Goal: Information Seeking & Learning: Learn about a topic

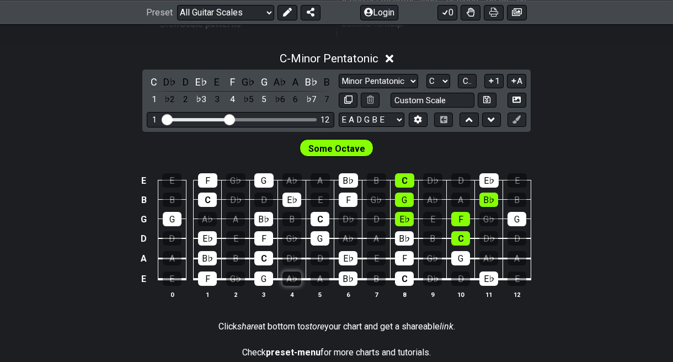
scroll to position [292, 0]
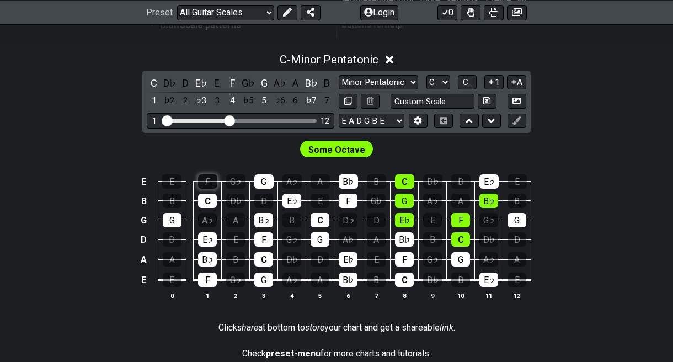
click at [210, 179] on div "F" at bounding box center [207, 181] width 19 height 14
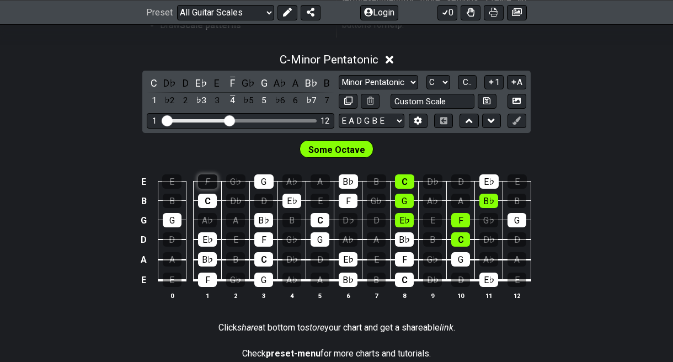
click at [210, 179] on div "F" at bounding box center [207, 181] width 19 height 14
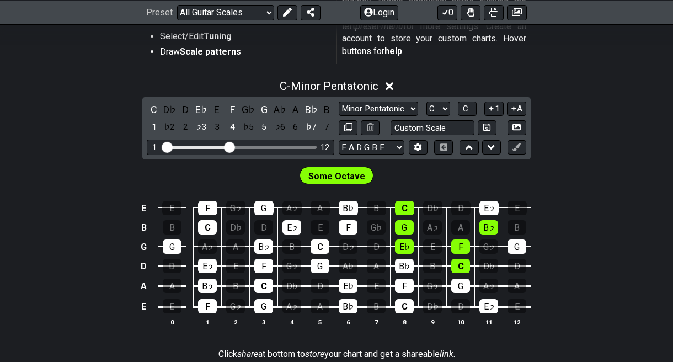
scroll to position [264, 0]
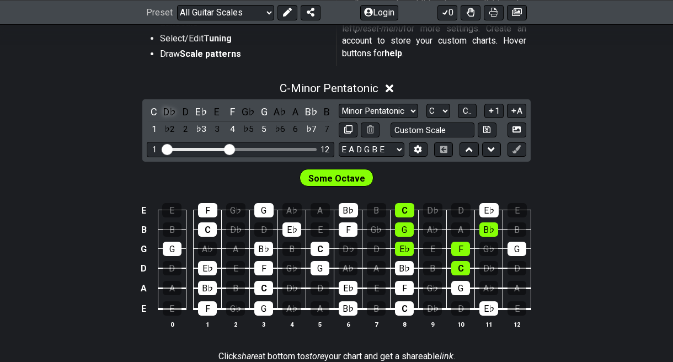
click at [168, 110] on div "D♭" at bounding box center [170, 111] width 14 height 15
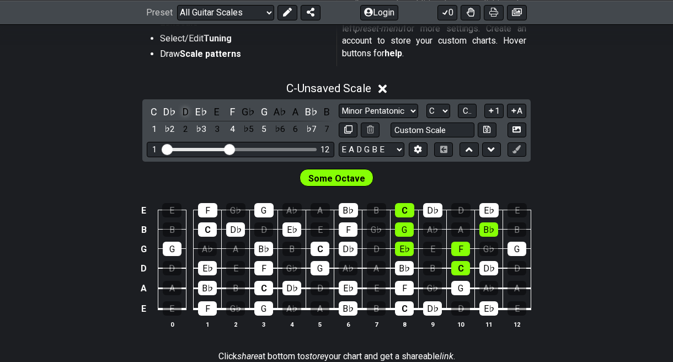
click at [189, 114] on div "D" at bounding box center [185, 111] width 14 height 15
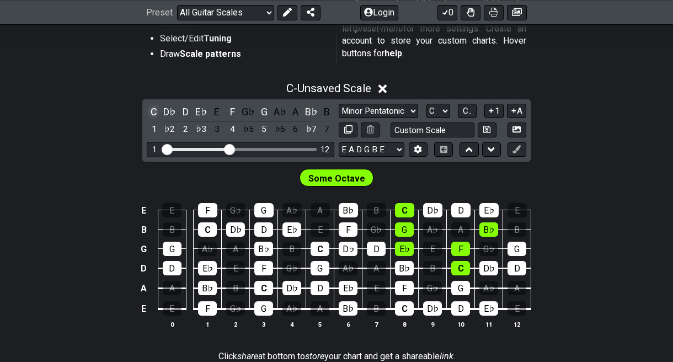
click at [152, 111] on div "C" at bounding box center [154, 111] width 14 height 15
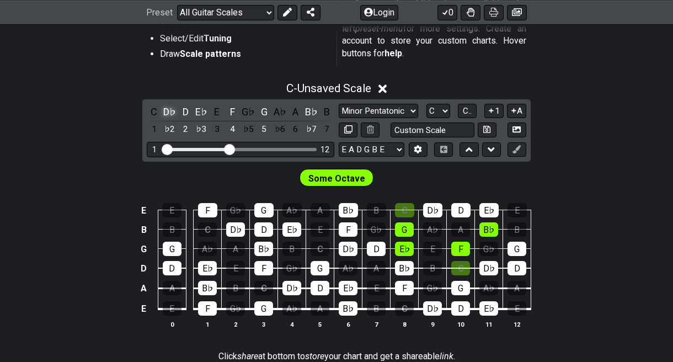
click at [165, 111] on div "D♭" at bounding box center [170, 111] width 14 height 15
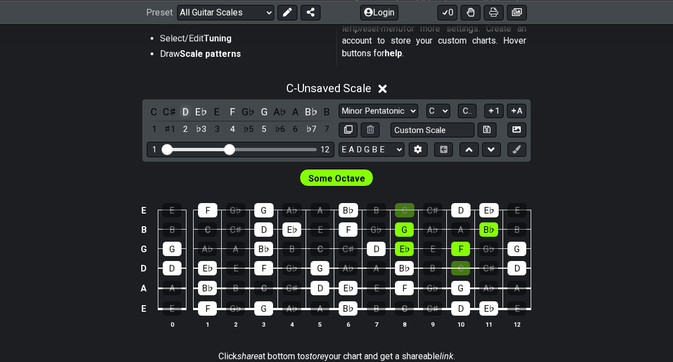
click at [183, 110] on div "D" at bounding box center [185, 111] width 14 height 15
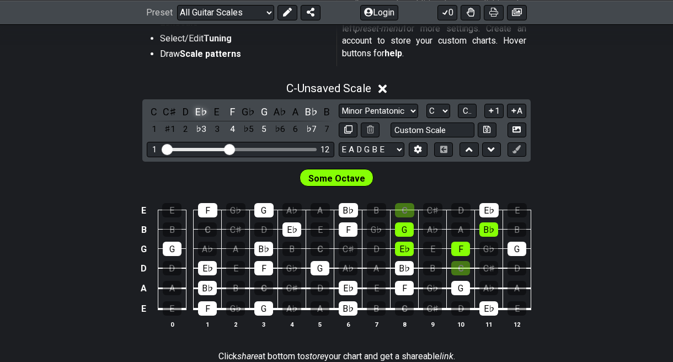
click at [194, 111] on div "E♭" at bounding box center [201, 111] width 14 height 15
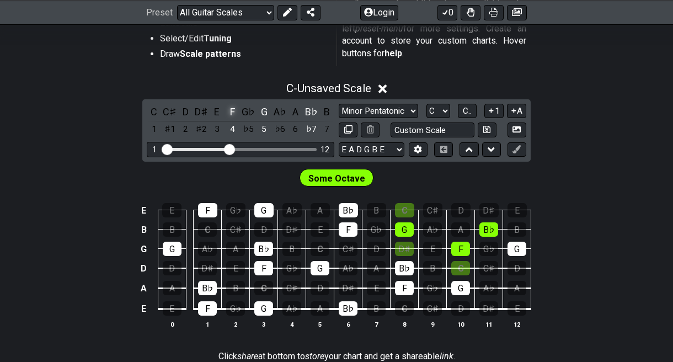
click at [226, 109] on div "F" at bounding box center [233, 111] width 14 height 15
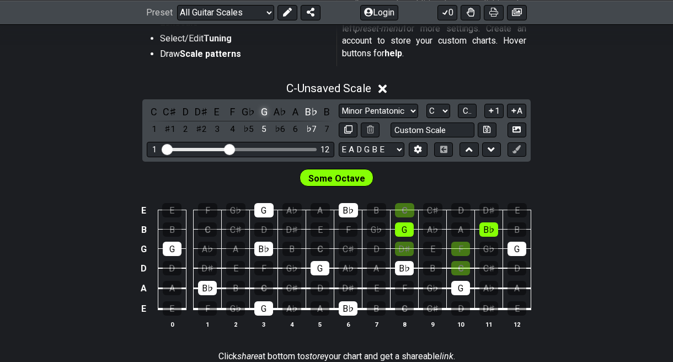
click at [262, 111] on div "G" at bounding box center [264, 111] width 14 height 15
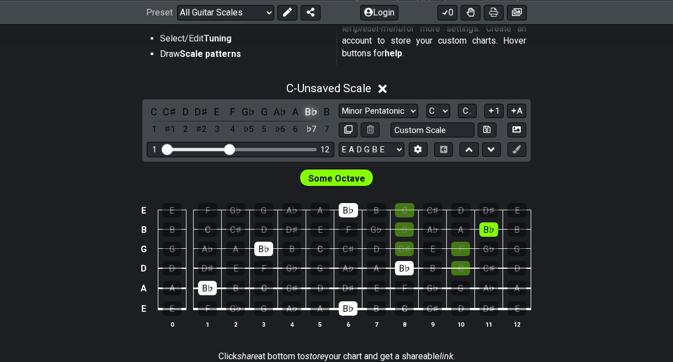
click at [313, 114] on div "B♭" at bounding box center [311, 111] width 14 height 15
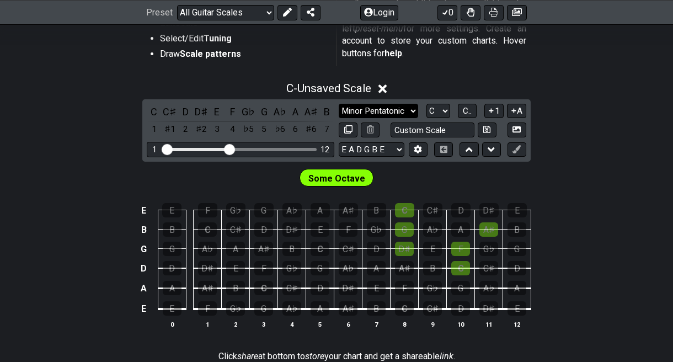
select select "Diminished 7th"
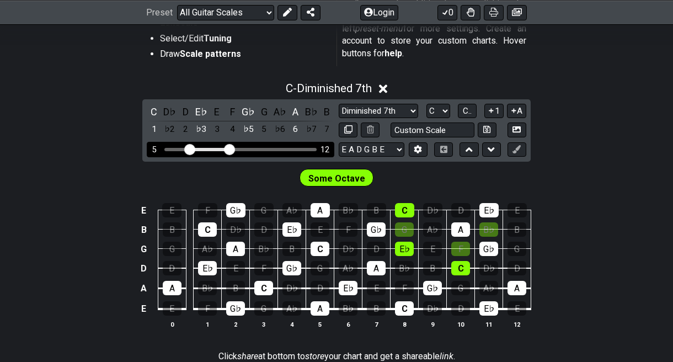
drag, startPoint x: 166, startPoint y: 148, endPoint x: 188, endPoint y: 148, distance: 21.5
click at [188, 148] on input "Visible fret range" at bounding box center [240, 148] width 157 height 0
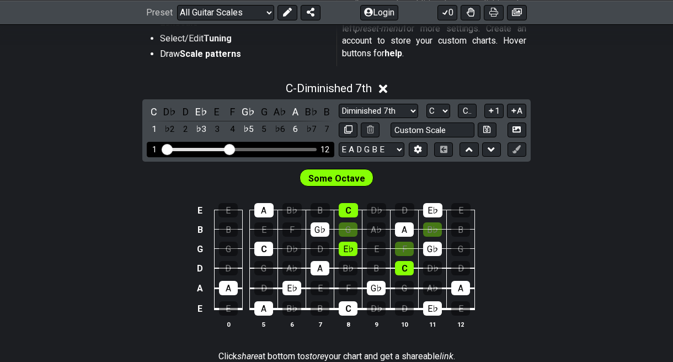
drag, startPoint x: 188, startPoint y: 148, endPoint x: 162, endPoint y: 148, distance: 25.9
click at [162, 148] on div "1 12" at bounding box center [241, 149] width 188 height 15
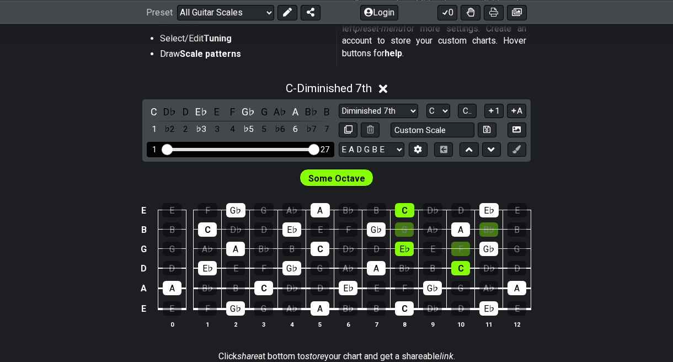
drag, startPoint x: 227, startPoint y: 149, endPoint x: 333, endPoint y: 143, distance: 106.6
click at [333, 143] on div "1 27" at bounding box center [241, 149] width 188 height 15
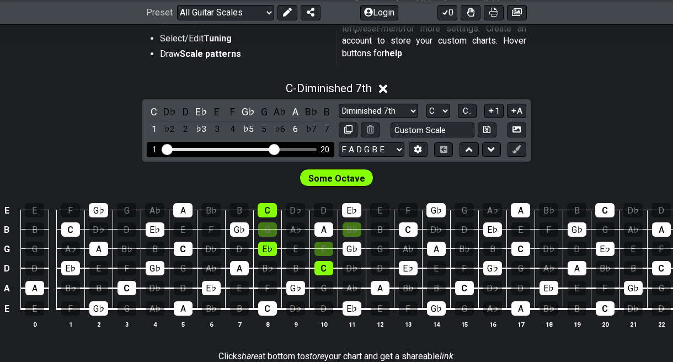
drag, startPoint x: 310, startPoint y: 151, endPoint x: 276, endPoint y: 154, distance: 34.3
click at [276, 154] on div "1 20" at bounding box center [241, 149] width 188 height 15
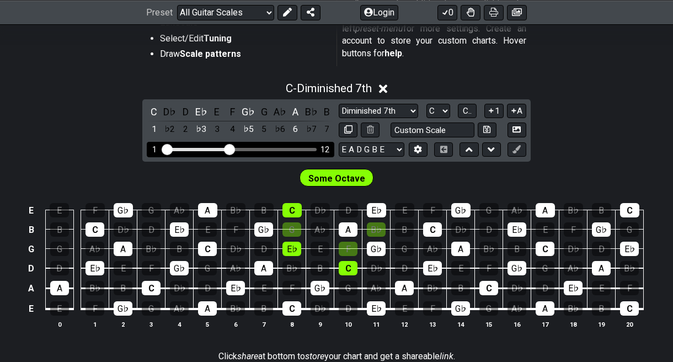
drag, startPoint x: 275, startPoint y: 148, endPoint x: 232, endPoint y: 151, distance: 43.1
click at [232, 148] on input "Visible fret range" at bounding box center [240, 148] width 157 height 0
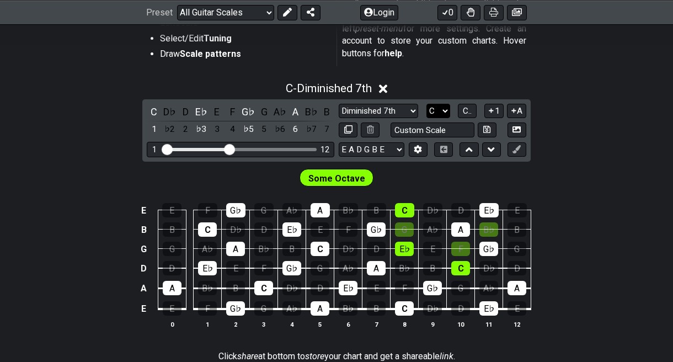
select select "Bb"
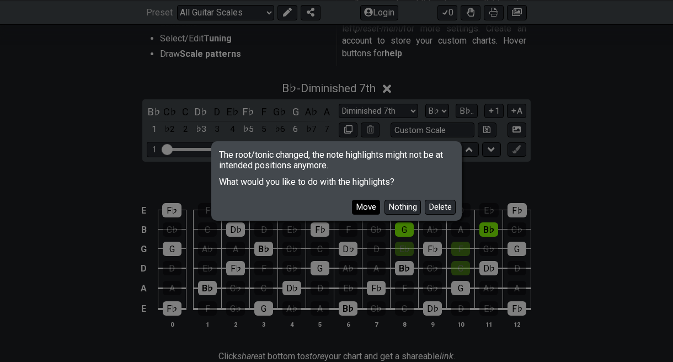
click at [366, 206] on button "Move" at bounding box center [366, 207] width 28 height 15
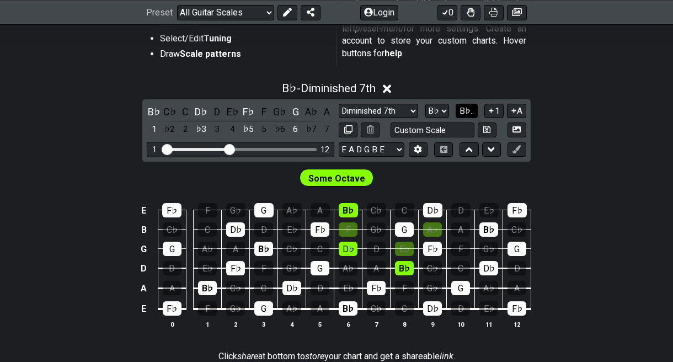
click at [469, 110] on span "B♭.." at bounding box center [466, 111] width 14 height 10
click at [465, 111] on span "1..7" at bounding box center [466, 111] width 13 height 10
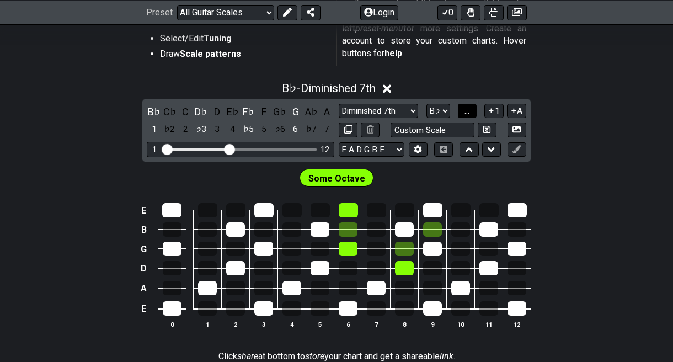
click at [465, 111] on span "..." at bounding box center [466, 111] width 5 height 10
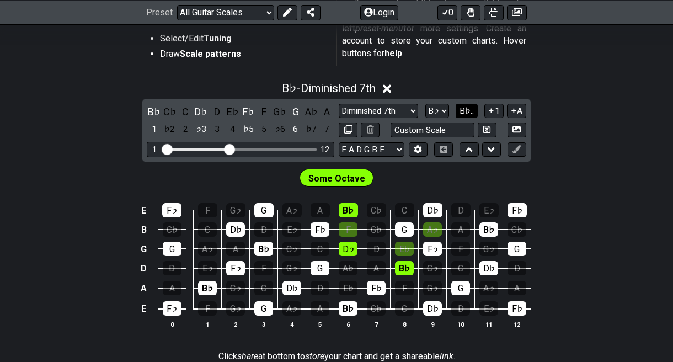
click at [465, 111] on span "B♭.." at bounding box center [466, 111] width 14 height 10
click at [465, 111] on span "1..7" at bounding box center [466, 111] width 13 height 10
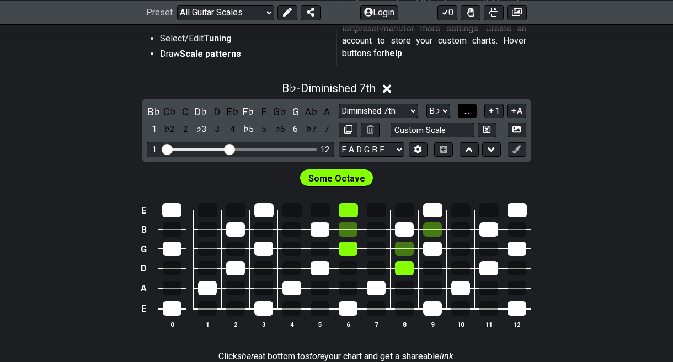
click at [465, 111] on span "..." at bounding box center [466, 111] width 5 height 10
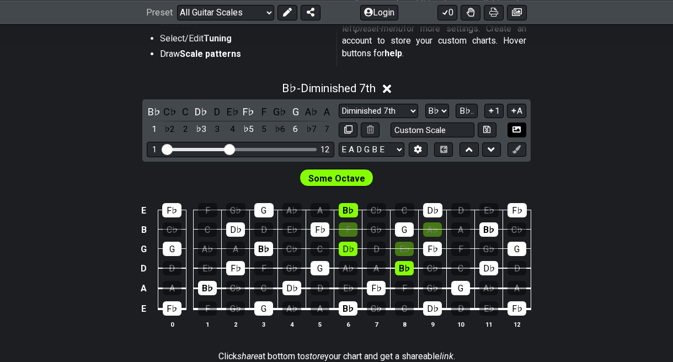
click at [516, 127] on icon at bounding box center [516, 129] width 8 height 6
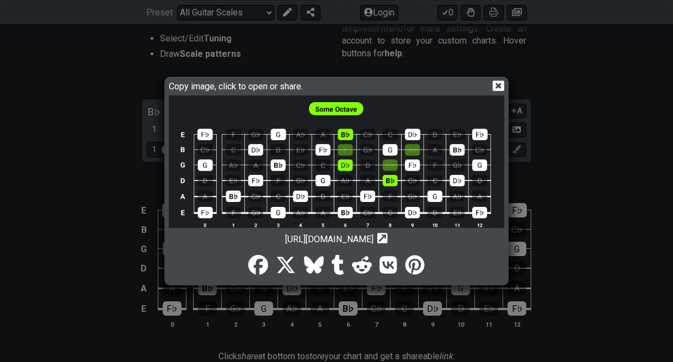
click at [501, 86] on icon at bounding box center [498, 86] width 12 height 10
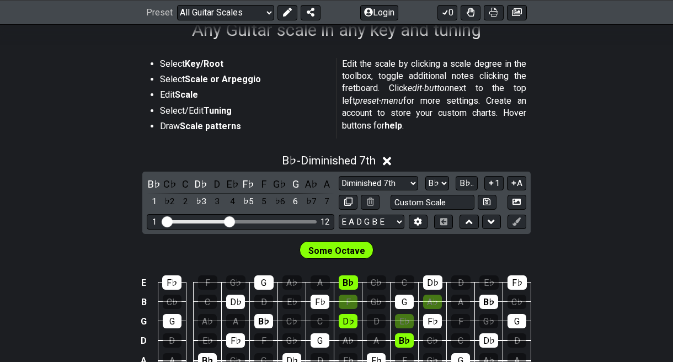
scroll to position [204, 0]
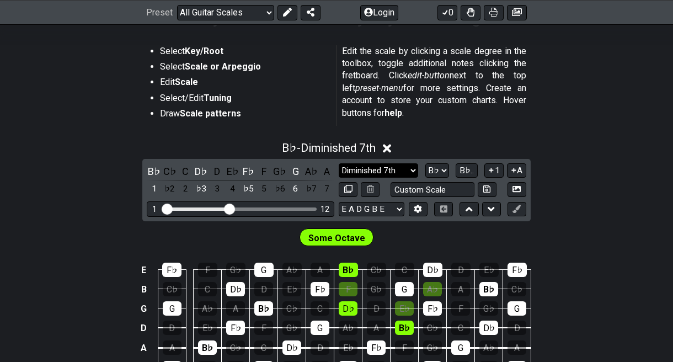
select select "Dominant 7th"
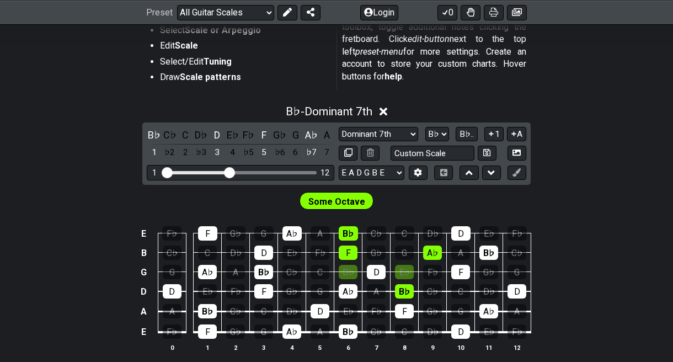
scroll to position [238, 0]
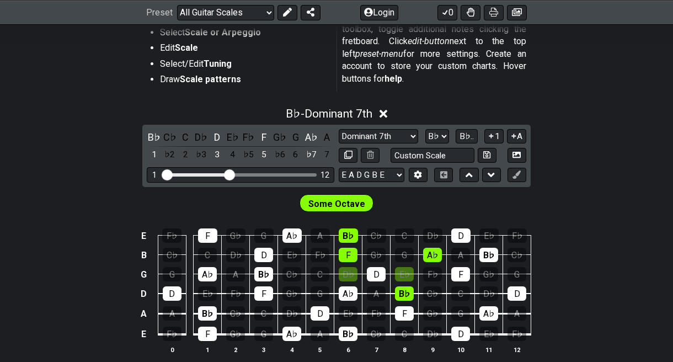
click at [388, 113] on icon at bounding box center [383, 114] width 8 height 8
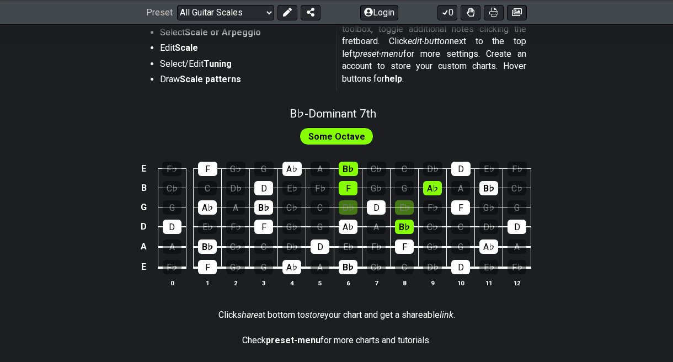
click at [351, 135] on span "Some Octave" at bounding box center [336, 136] width 57 height 16
click at [362, 112] on span "B♭ - Dominant 7th" at bounding box center [333, 113] width 87 height 13
select select "Dominant 7th"
select select "Bb"
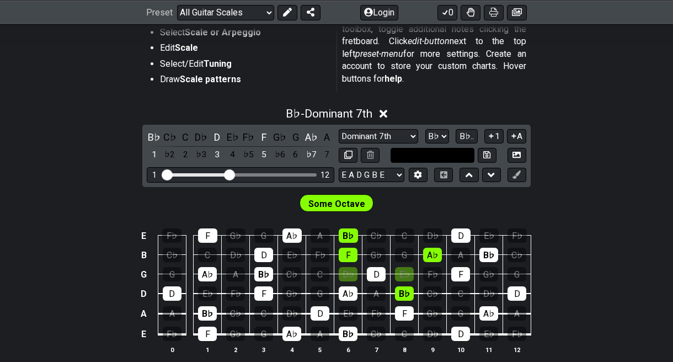
click at [453, 151] on input "text" at bounding box center [432, 155] width 84 height 15
type input "Custom Scale"
click at [490, 98] on div "Select Key/Root Select Scale or Arpeggio Edit Scale Select/Edit Tuning Draw Sca…" at bounding box center [336, 54] width 379 height 94
click at [494, 175] on icon at bounding box center [491, 174] width 7 height 11
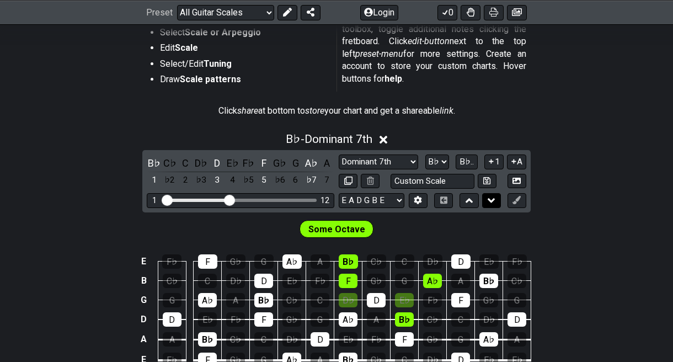
click at [493, 198] on icon at bounding box center [491, 200] width 7 height 11
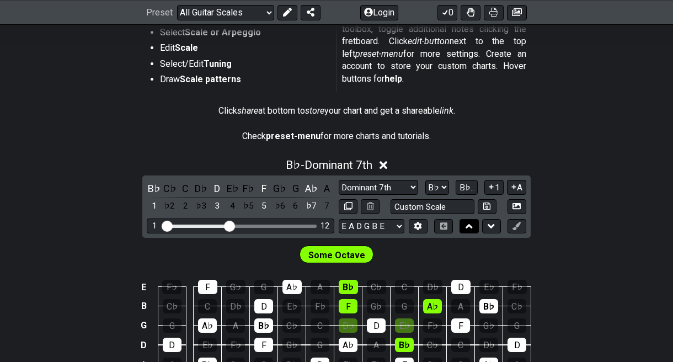
click at [475, 224] on button at bounding box center [468, 226] width 19 height 15
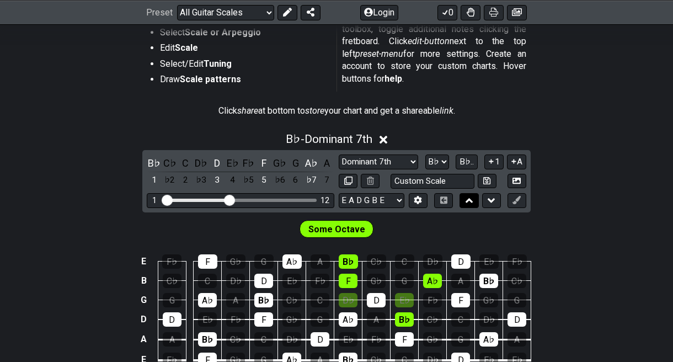
click at [475, 224] on div "Some Octave" at bounding box center [336, 226] width 673 height 28
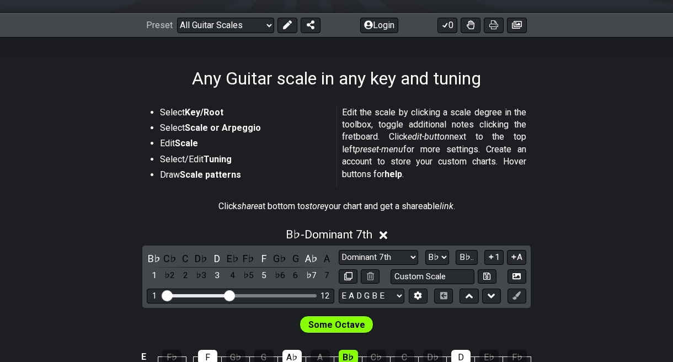
scroll to position [142, 0]
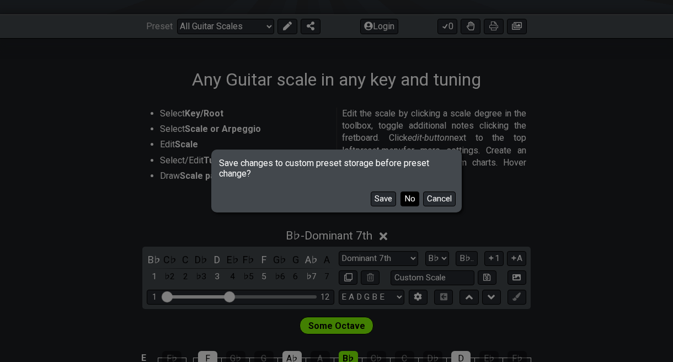
click at [410, 201] on button "No" at bounding box center [409, 198] width 19 height 15
select select "/3nps-caged-shapes"
select select "A"
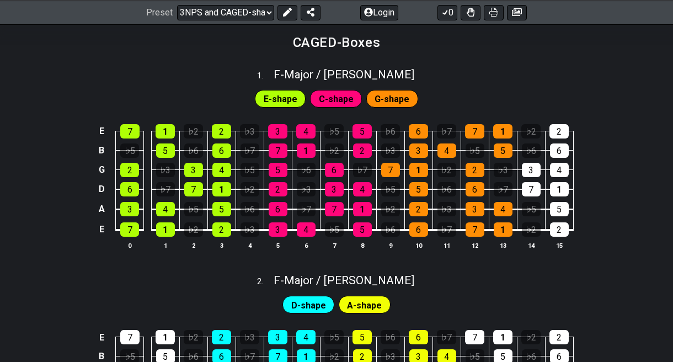
scroll to position [489, 0]
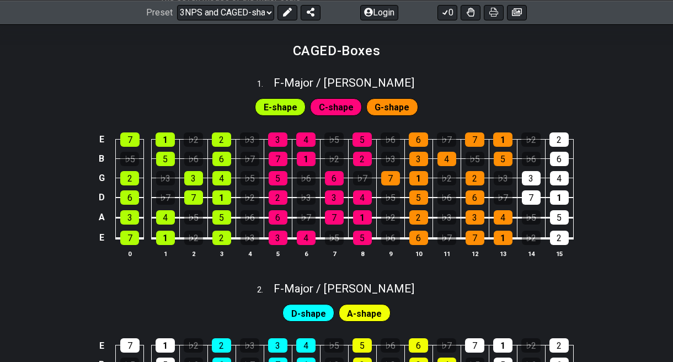
click at [288, 102] on span "E-shape" at bounding box center [281, 107] width 34 height 16
click at [338, 99] on span "C-shape" at bounding box center [336, 107] width 35 height 16
click at [404, 99] on span "G-shape" at bounding box center [391, 107] width 35 height 16
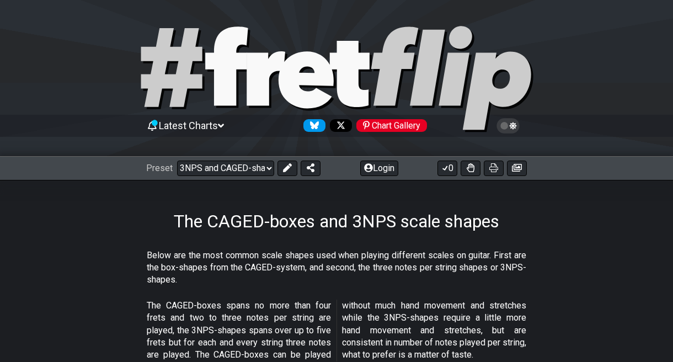
scroll to position [0, 0]
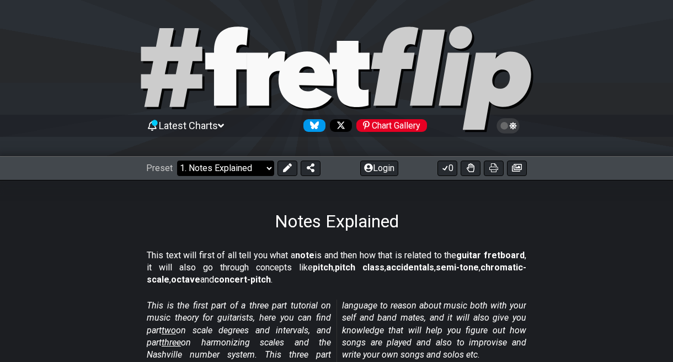
select select "/how-to-solo"
select select "C"
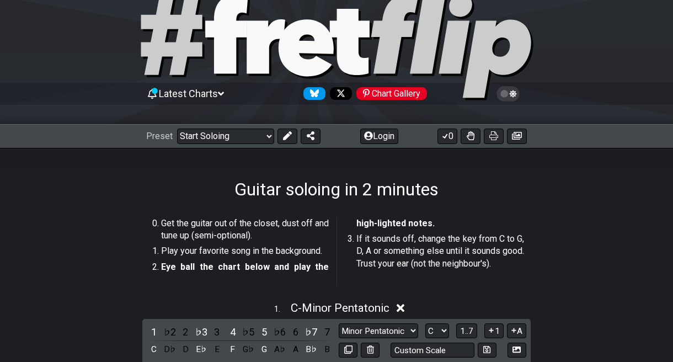
scroll to position [7, 0]
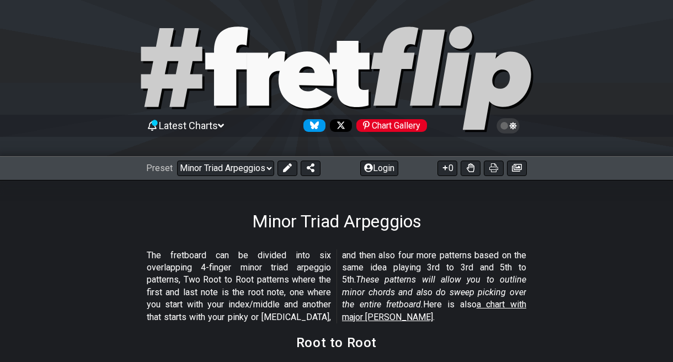
select select "/major-triad-arpeggios"
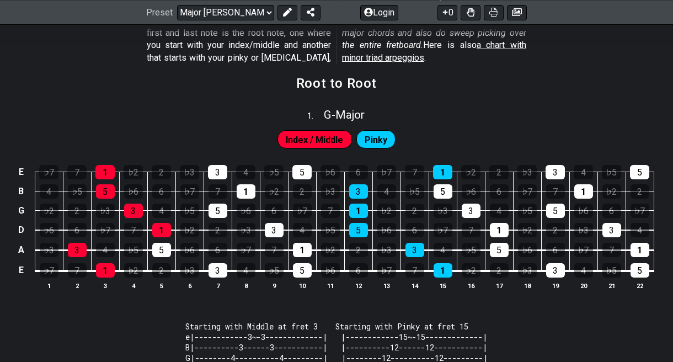
scroll to position [159, 0]
